Goal: Check status: Check status

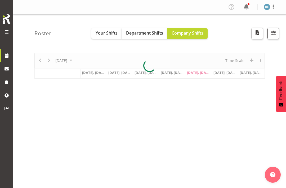
click at [248, 4] on span at bounding box center [246, 7] width 8 height 8
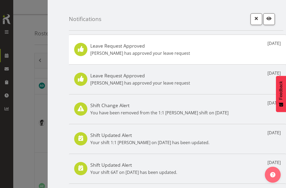
click at [29, 15] on div at bounding box center [143, 94] width 286 height 188
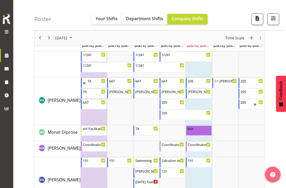
scroll to position [1966, 0]
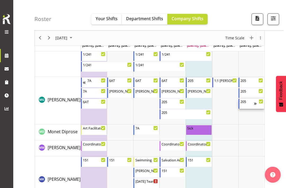
click at [257, 104] on div "Timeline Week of September 26, 2025" at bounding box center [258, 103] width 9 height 10
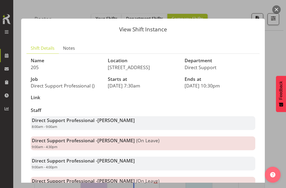
scroll to position [0, 0]
click at [279, 9] on button "button" at bounding box center [277, 9] width 8 height 8
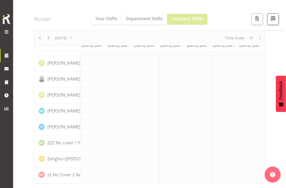
scroll to position [1469, 0]
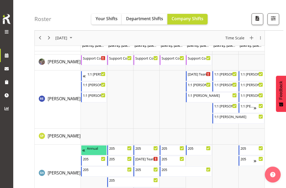
scroll to position [2353, 0]
click at [102, 159] on div "Timeline Week of October 3, 2025" at bounding box center [104, 158] width 4 height 4
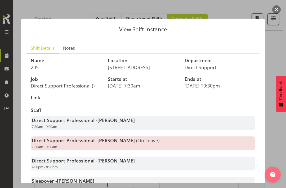
click at [279, 9] on button "button" at bounding box center [277, 9] width 8 height 8
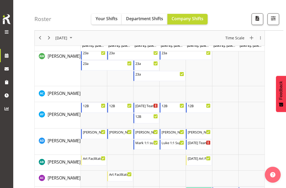
scroll to position [304, 0]
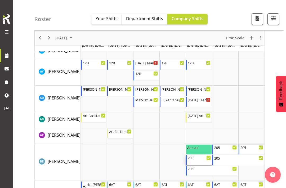
click at [205, 157] on div "205" at bounding box center [199, 157] width 23 height 5
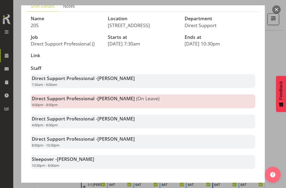
scroll to position [41, 0]
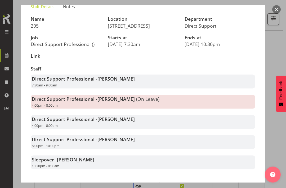
click at [277, 11] on button "button" at bounding box center [277, 9] width 8 height 8
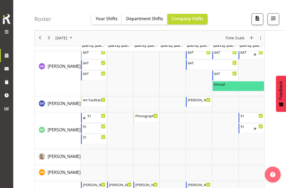
scroll to position [1118, 0]
click at [4, 33] on span at bounding box center [6, 32] width 6 height 6
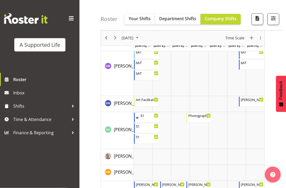
scroll to position [1118, 0]
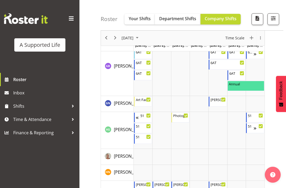
click at [73, 16] on span at bounding box center [71, 18] width 8 height 8
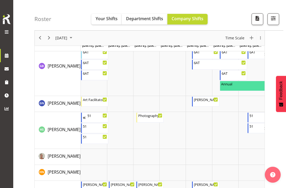
click at [275, 19] on span "button" at bounding box center [273, 18] width 7 height 7
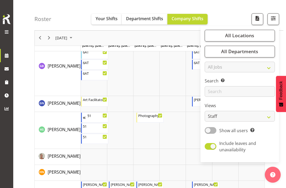
click at [104, 20] on span "Your Shifts" at bounding box center [107, 19] width 22 height 6
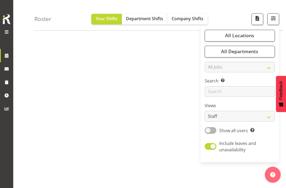
scroll to position [56, 0]
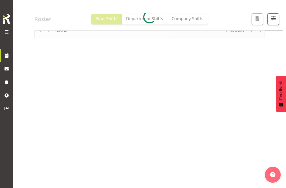
click at [11, 30] on div at bounding box center [6, 32] width 11 height 7
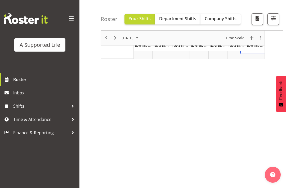
scroll to position [23, 0]
